Goal: Use online tool/utility: Use online tool/utility

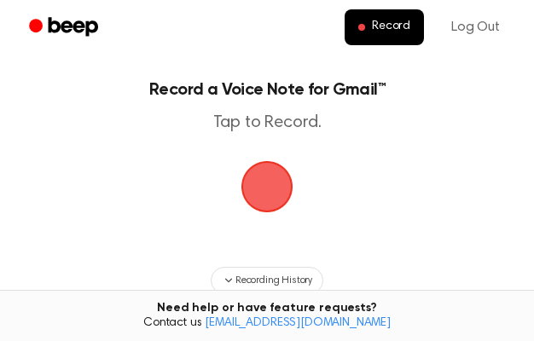
click at [269, 194] on span "button" at bounding box center [267, 187] width 72 height 72
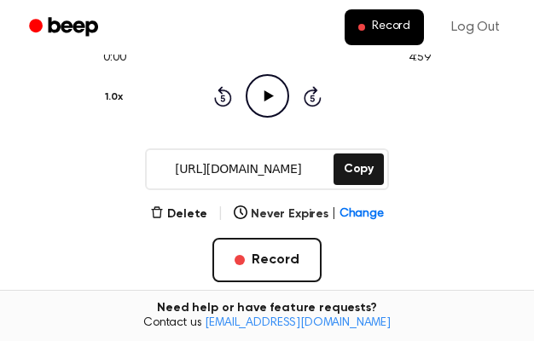
scroll to position [150, 0]
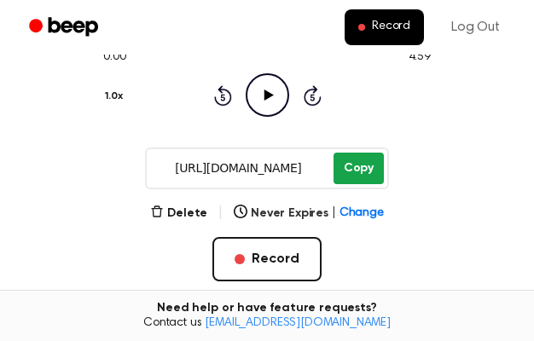
click at [354, 172] on button "Copy" at bounding box center [359, 169] width 50 height 32
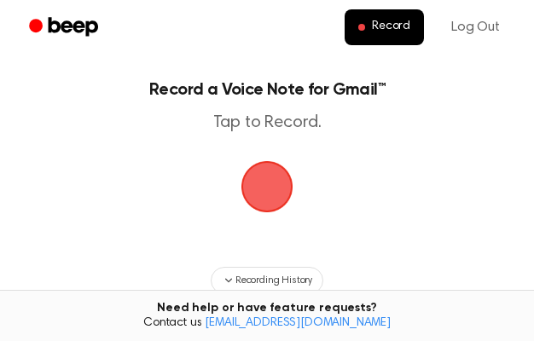
click at [275, 191] on span "button" at bounding box center [267, 187] width 77 height 77
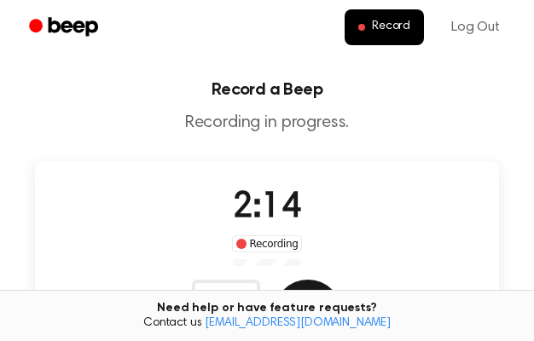
click at [342, 280] on button "Save" at bounding box center [308, 314] width 68 height 68
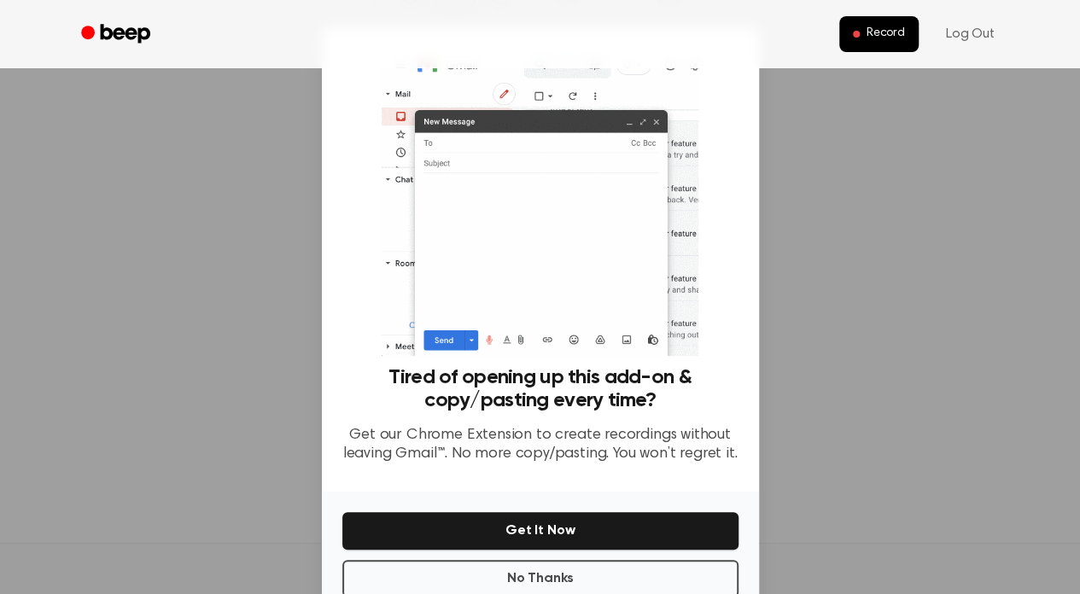
scroll to position [294, 0]
click at [546, 341] on button "No Thanks" at bounding box center [540, 579] width 396 height 38
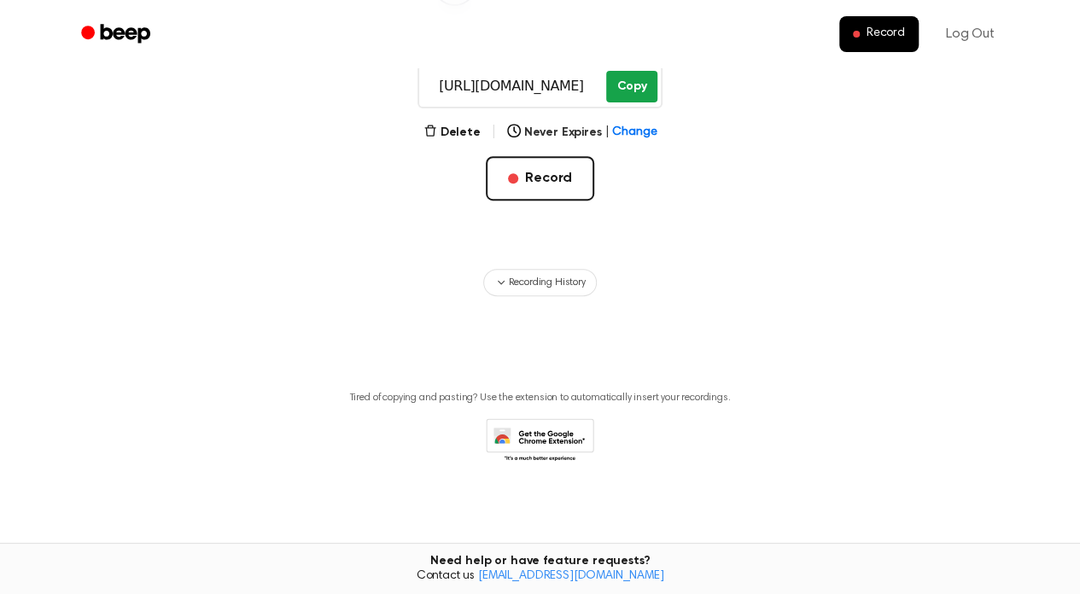
click at [546, 86] on button "Copy" at bounding box center [631, 87] width 50 height 32
